Goal: Find specific page/section: Find specific page/section

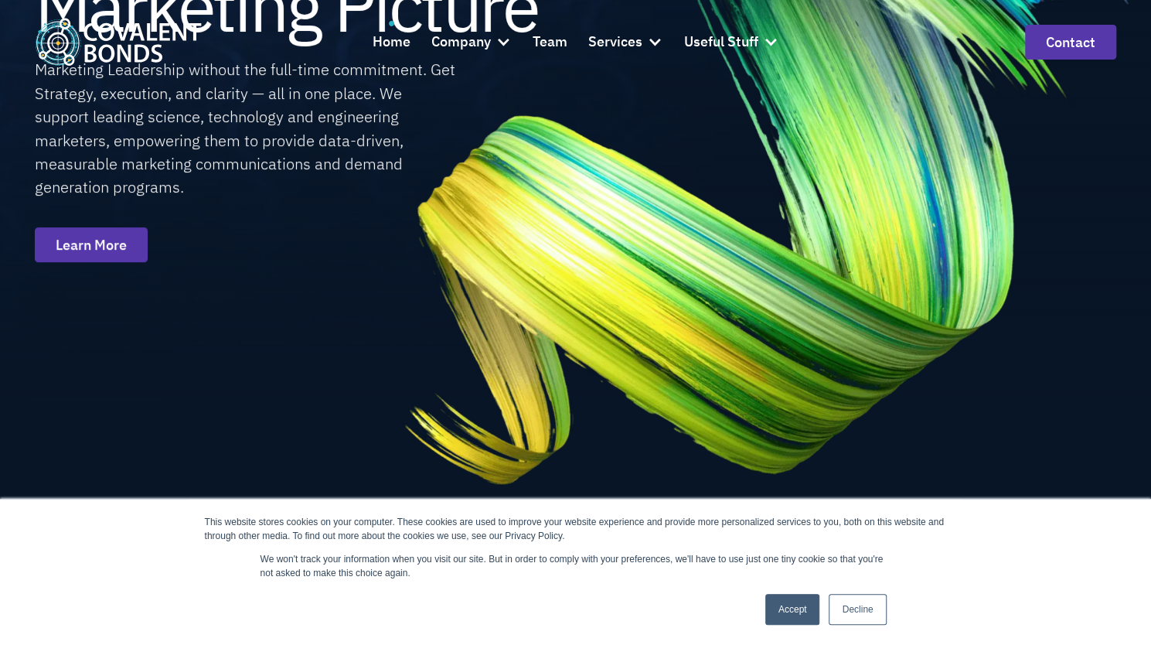
scroll to position [245, 0]
click at [868, 600] on link "Decline" at bounding box center [857, 609] width 57 height 31
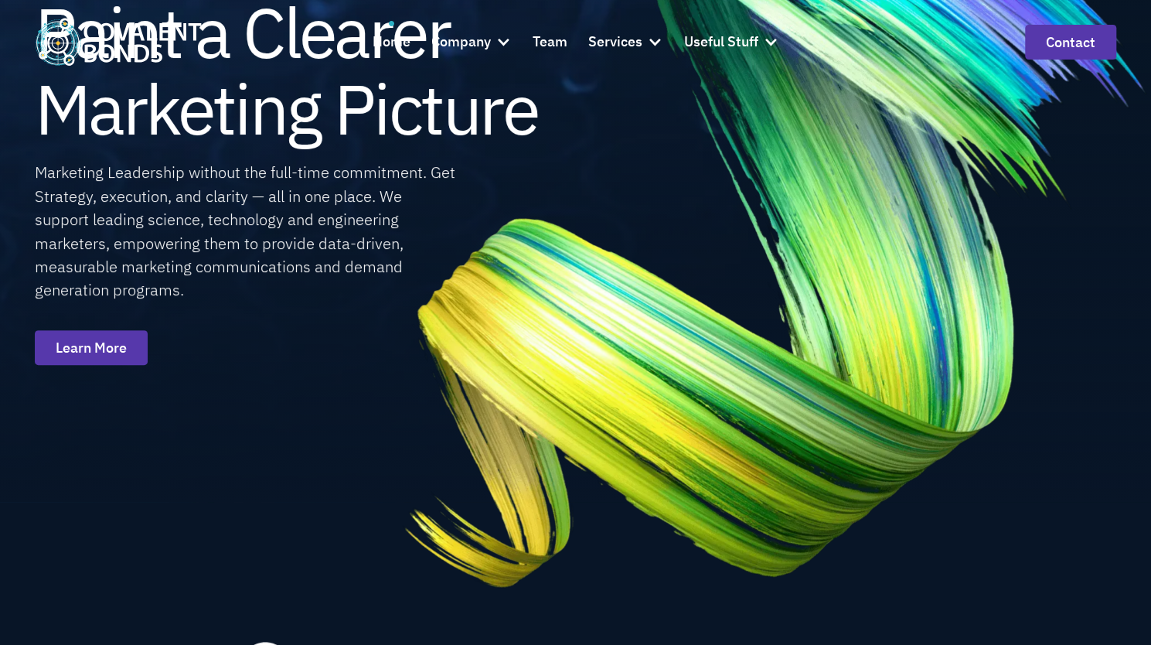
scroll to position [0, 0]
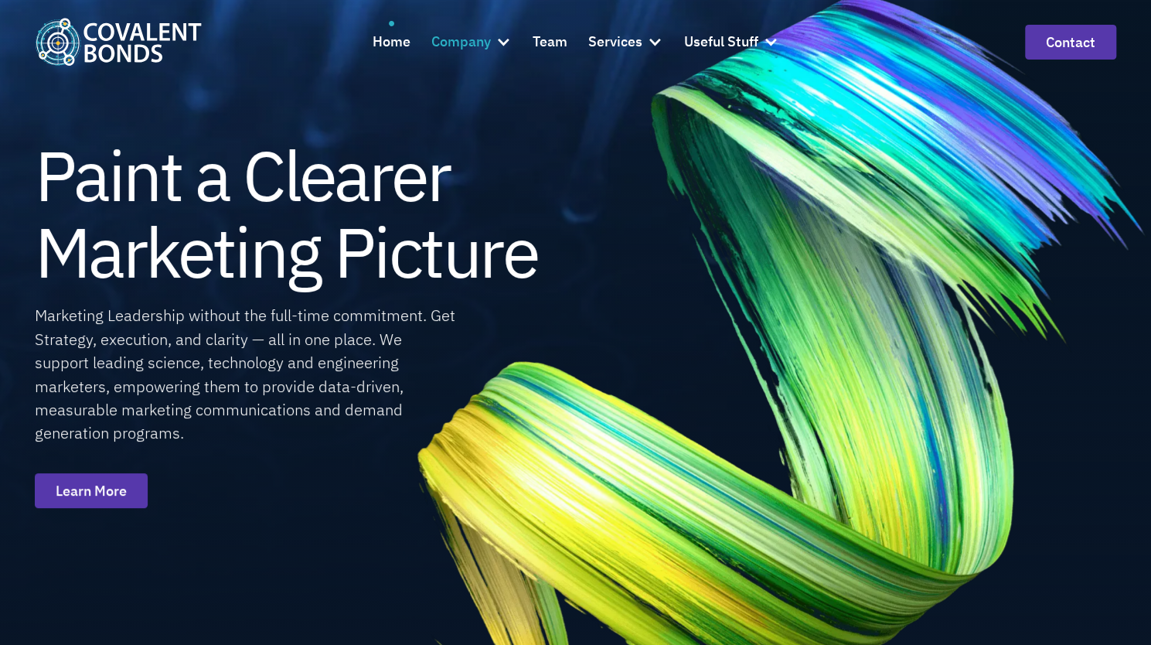
click at [498, 39] on div at bounding box center [503, 41] width 15 height 15
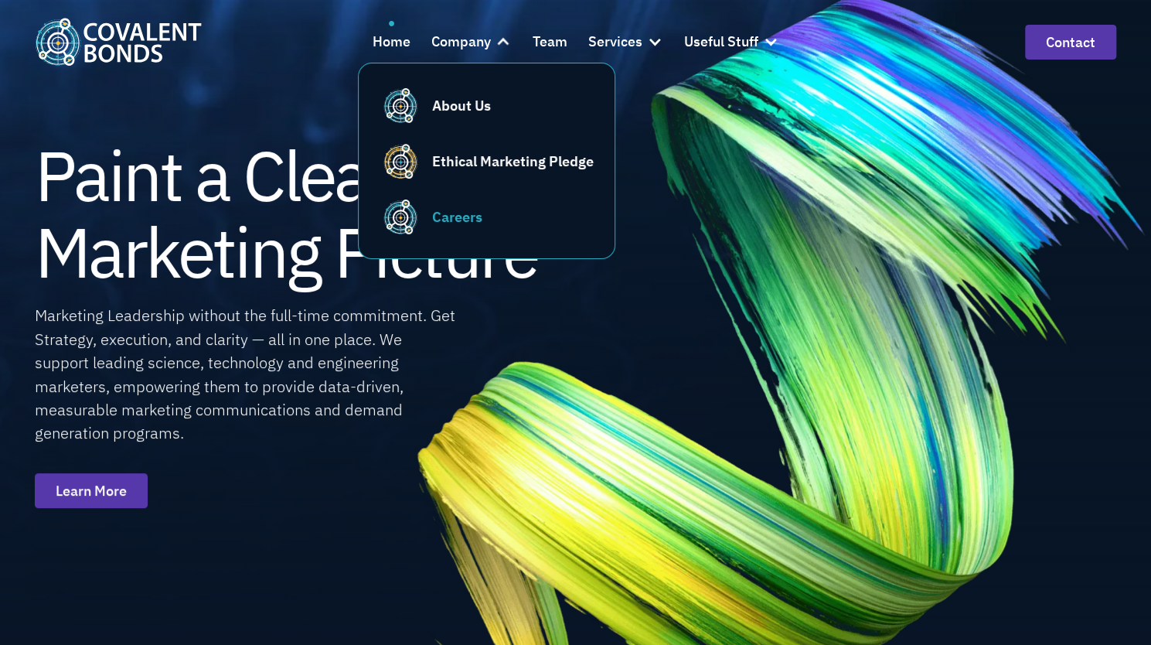
click at [455, 209] on div "Careers" at bounding box center [457, 216] width 50 height 21
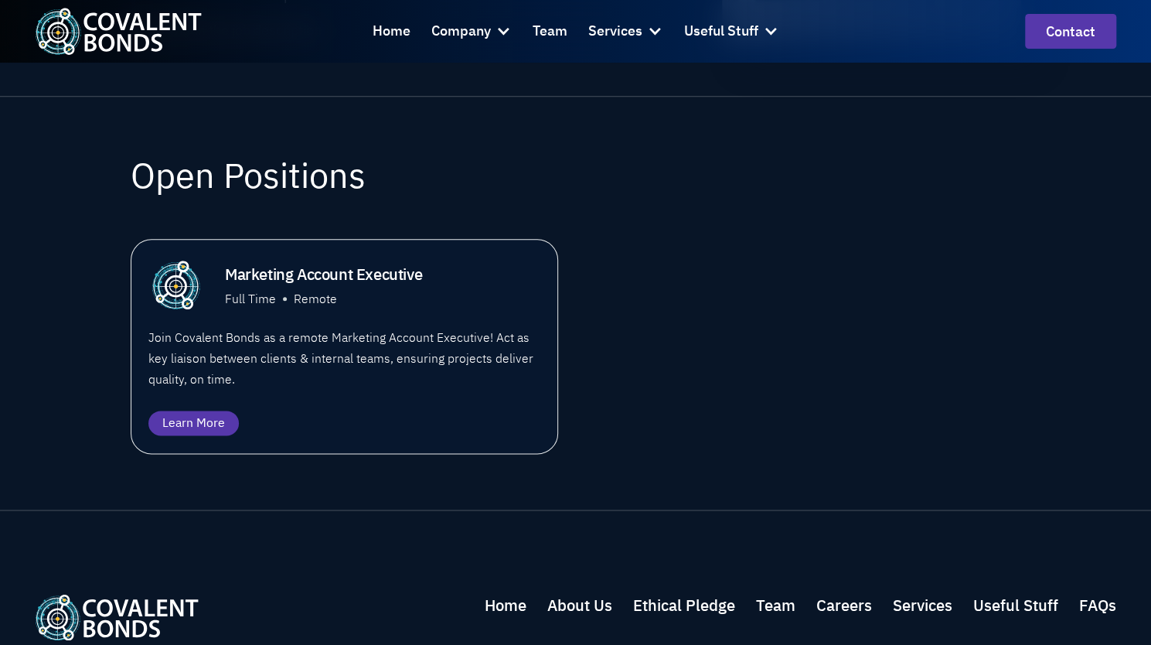
scroll to position [1053, 0]
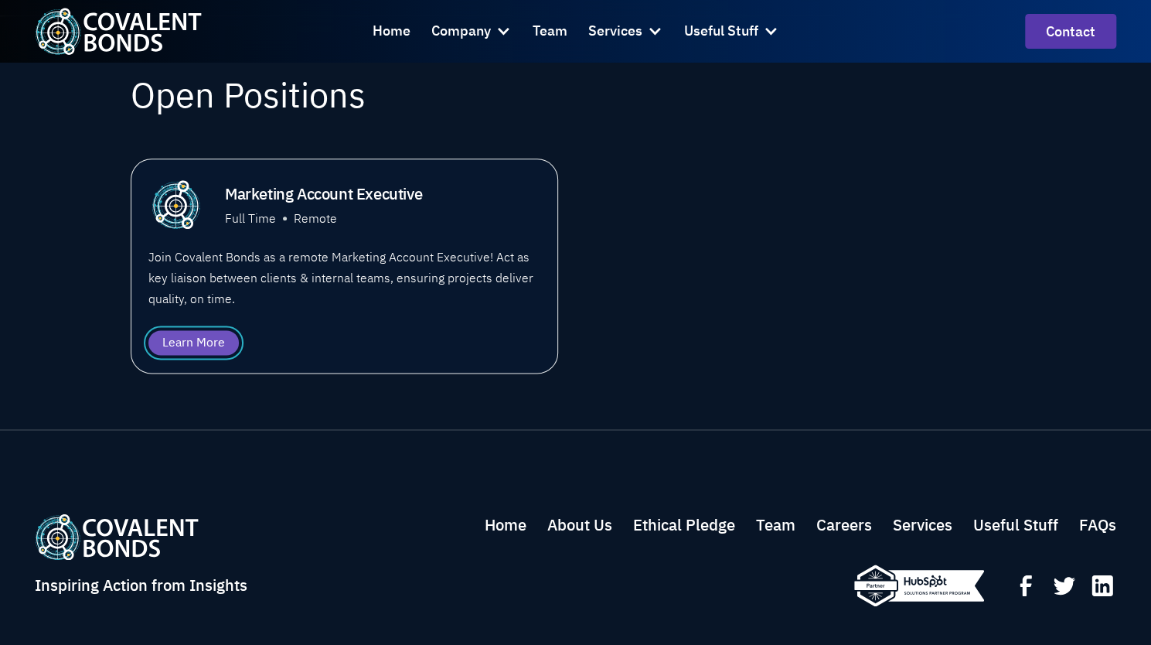
click at [210, 336] on div "Learn More" at bounding box center [193, 342] width 63 height 19
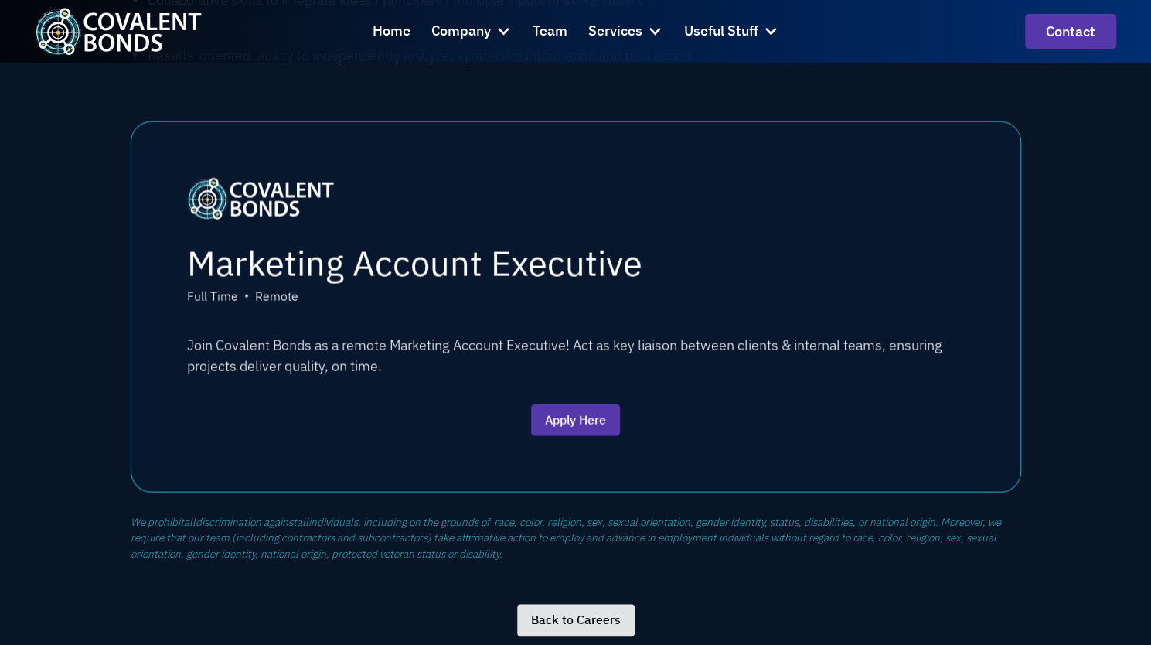
scroll to position [1941, 0]
